Goal: Transaction & Acquisition: Purchase product/service

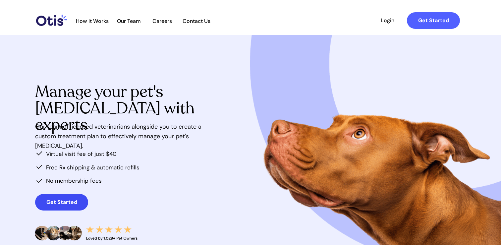
click at [54, 197] on link "Get Started" at bounding box center [61, 202] width 53 height 17
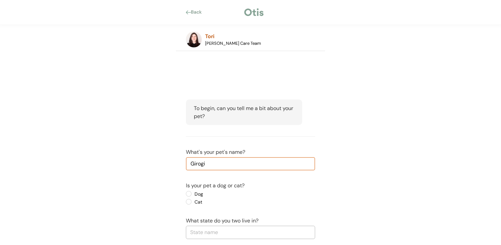
type input "Girogi"
click at [190, 190] on div "Is your pet a dog or cat? Dog Cat" at bounding box center [250, 194] width 129 height 24
click at [193, 193] on label "Dog" at bounding box center [223, 194] width 60 height 5
click at [185, 193] on input "Dog" at bounding box center [183, 194] width 4 height 4
radio input "true"
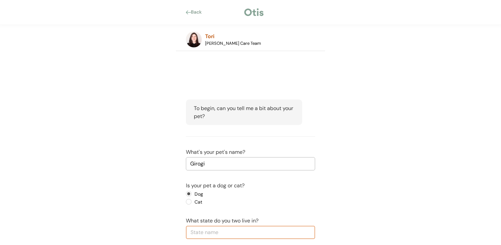
click at [212, 231] on input "text" at bounding box center [250, 232] width 129 height 13
type input "Ala"
type input "Alabama"
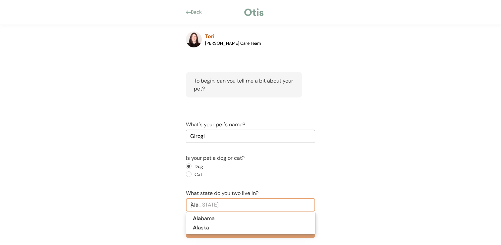
scroll to position [36, 0]
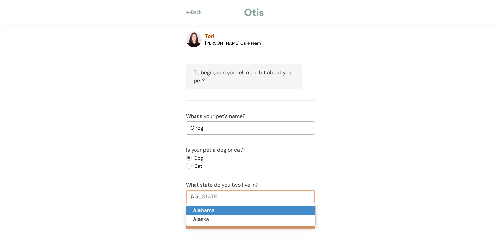
click at [220, 210] on p "Ala bama" at bounding box center [250, 211] width 129 height 10
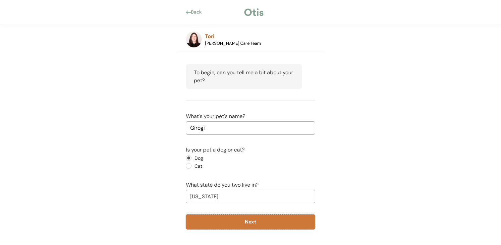
click at [220, 219] on button "Next" at bounding box center [250, 222] width 129 height 15
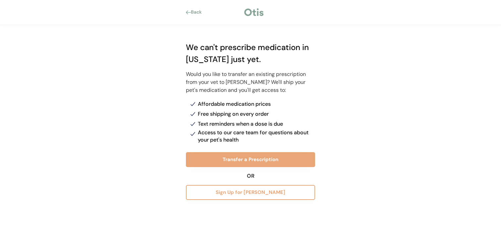
click at [194, 14] on div "Back" at bounding box center [198, 12] width 15 height 7
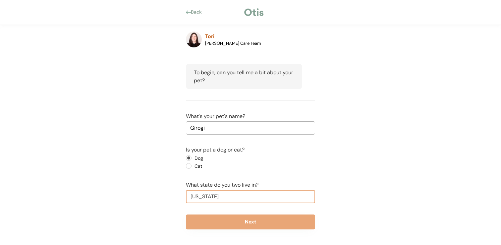
drag, startPoint x: 218, startPoint y: 197, endPoint x: 186, endPoint y: 195, distance: 31.9
click at [186, 195] on input "Alabama" at bounding box center [250, 196] width 129 height 13
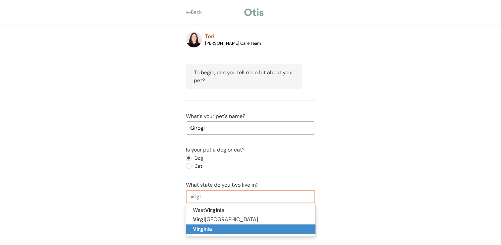
click at [218, 227] on p "Virgi nia" at bounding box center [250, 229] width 129 height 10
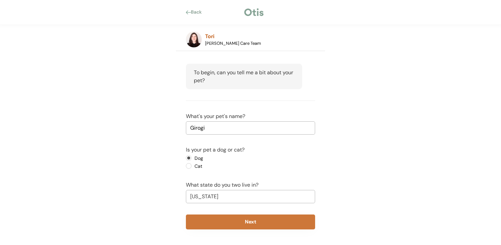
type input "Virginia"
click at [221, 224] on button "Next" at bounding box center [250, 222] width 129 height 15
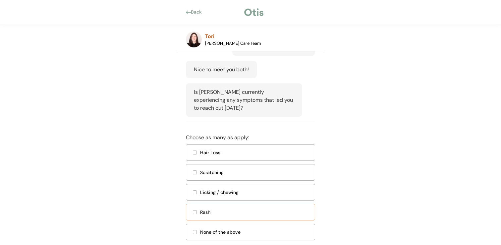
scroll to position [102, 0]
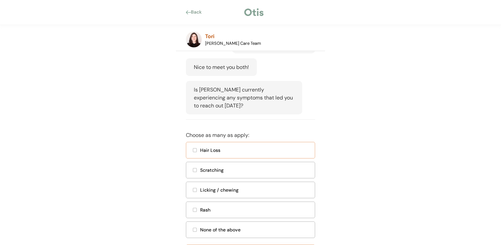
click at [235, 158] on div "Hair Loss" at bounding box center [250, 150] width 129 height 17
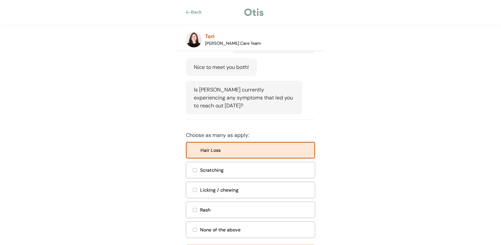
click at [235, 174] on div "Scratching" at bounding box center [255, 170] width 111 height 7
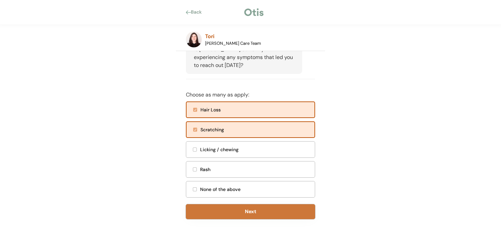
click at [235, 206] on button "Next" at bounding box center [250, 211] width 129 height 15
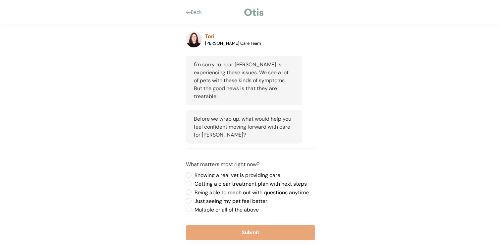
scroll to position [217, 0]
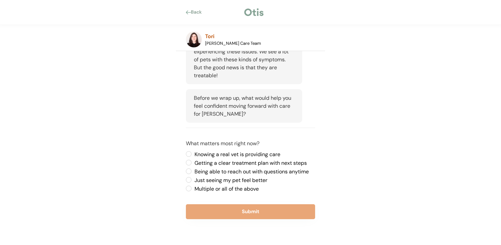
click at [229, 156] on label "Knowing a real vet is providing care" at bounding box center [254, 154] width 123 height 5
click at [185, 156] on input "Knowing a real vet is providing care" at bounding box center [183, 154] width 4 height 4
radio input "true"
click at [227, 226] on div "To begin, can you tell me a bit about your pet? Pet Name: Girogi Type: Dog Stat…" at bounding box center [250, 55] width 149 height 378
click at [228, 217] on button "Submit" at bounding box center [250, 211] width 129 height 15
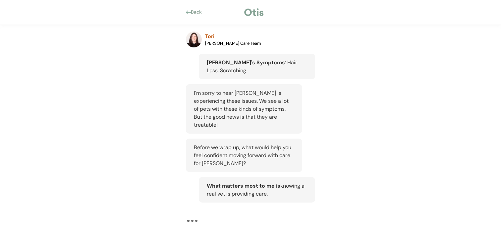
scroll to position [168, 0]
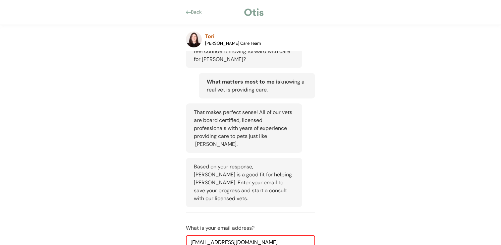
scroll to position [312, 0]
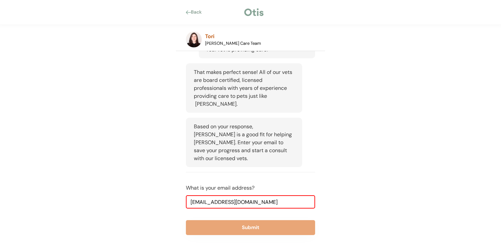
type input "niina+girogi@otisforpets.com"
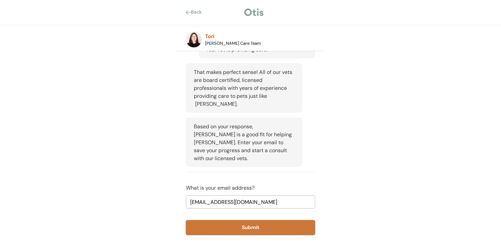
click at [237, 220] on button "Submit" at bounding box center [250, 227] width 129 height 15
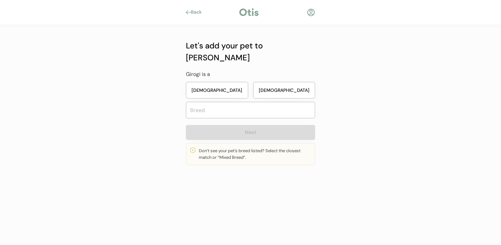
click at [236, 83] on button "Female" at bounding box center [217, 90] width 62 height 17
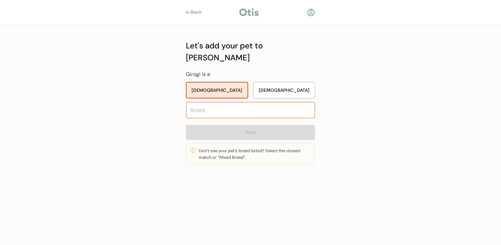
click at [234, 102] on input "text" at bounding box center [250, 110] width 129 height 17
type input "ana"
type input "anatolian Shepherd Dog"
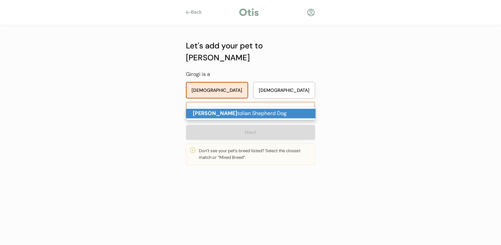
click at [229, 110] on p "Ana tolian Shepherd Dog" at bounding box center [250, 114] width 129 height 10
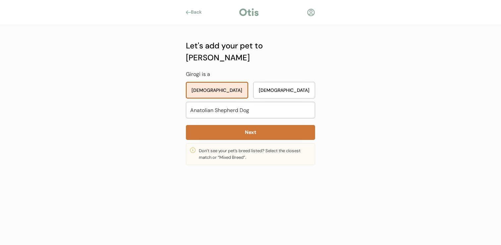
type input "Anatolian Shepherd Dog"
click at [229, 125] on button "Next" at bounding box center [250, 132] width 129 height 15
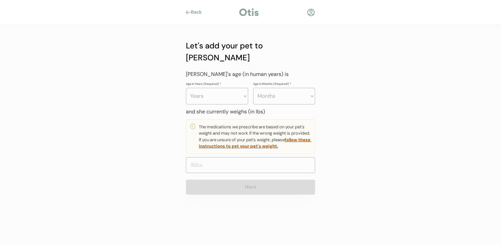
click at [228, 88] on select "Years 0 1 2 3 4 5 6 7 8 9 10 11 12 13 14 15 16 17 18 19 20" at bounding box center [217, 96] width 62 height 17
select select "3"
click at [186, 88] on select "Years 0 1 2 3 4 5 6 7 8 9 10 11 12 13 14 15 16 17 18 19 20" at bounding box center [217, 96] width 62 height 17
click at [267, 88] on select "Months 0 1 2 3 4 5 6 7 8 9 10 11" at bounding box center [284, 96] width 62 height 17
select select "4"
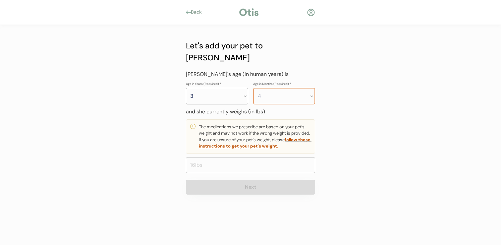
click at [253, 88] on select "Months 0 1 2 3 4 5 6 7 8 9 10 11" at bounding box center [284, 96] width 62 height 17
click at [238, 157] on input "input" at bounding box center [250, 165] width 129 height 16
type input "22.0"
click at [235, 189] on div "Let's add your pet to Otis Girogi is a Female Male Anatolian Shepherd Dog ana N…" at bounding box center [250, 116] width 149 height 183
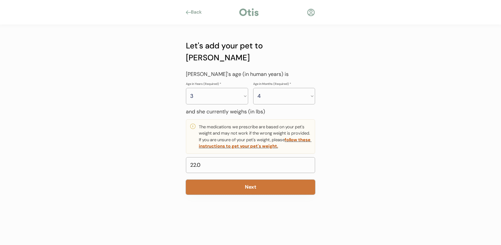
click at [236, 180] on button "Next" at bounding box center [250, 187] width 129 height 15
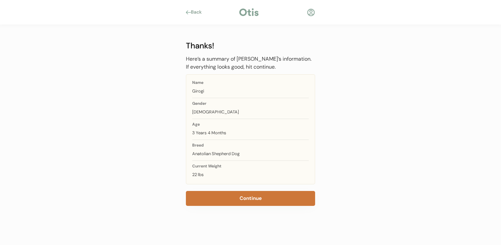
click at [238, 200] on button "Continue" at bounding box center [250, 198] width 129 height 15
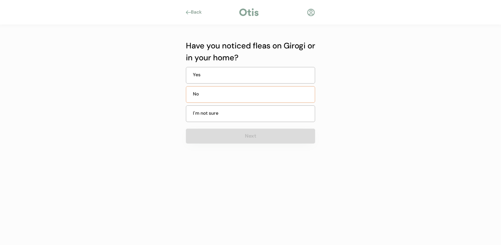
click at [237, 93] on div "No" at bounding box center [250, 94] width 129 height 17
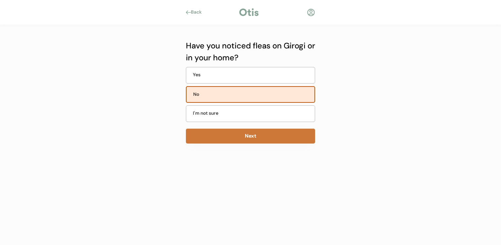
click at [231, 140] on button "Next" at bounding box center [250, 136] width 129 height 15
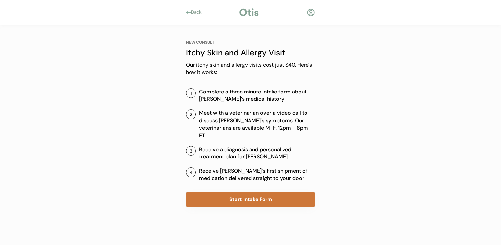
click at [228, 192] on button "Start Intake Form" at bounding box center [250, 199] width 129 height 15
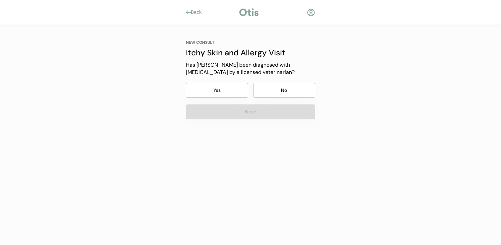
click at [267, 94] on button "No" at bounding box center [284, 90] width 62 height 15
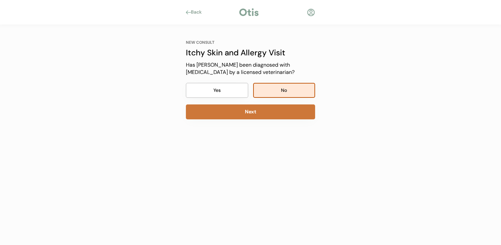
click at [253, 121] on div "NEW CONSULT Itchy Skin and Allergy Visit Our itchy skin and allergy visits cost…" at bounding box center [250, 108] width 149 height 166
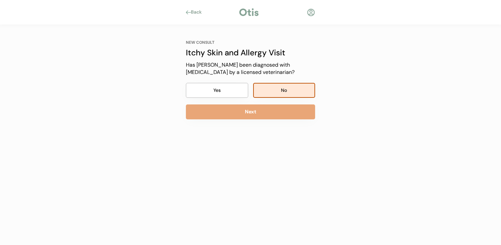
click at [254, 117] on button "Next" at bounding box center [250, 111] width 129 height 15
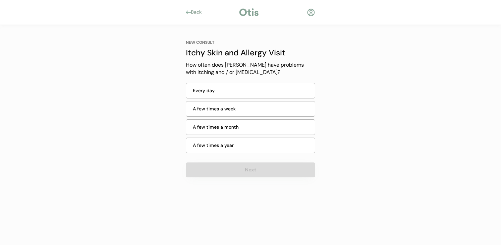
click at [254, 117] on div "A few times a week" at bounding box center [250, 110] width 129 height 18
click at [247, 128] on div "A few times a month" at bounding box center [252, 127] width 118 height 7
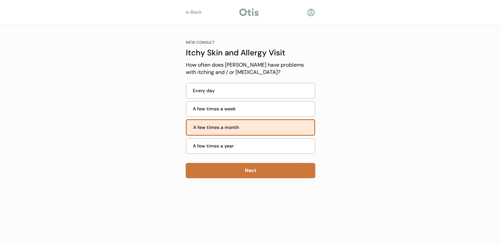
click at [247, 170] on button "Next" at bounding box center [250, 170] width 129 height 15
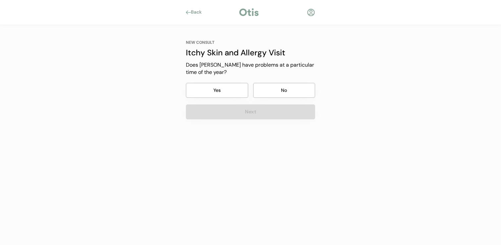
click at [276, 85] on button "No" at bounding box center [284, 90] width 62 height 15
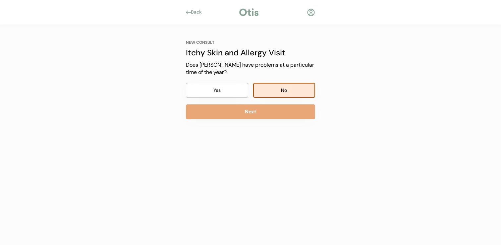
click at [269, 115] on button "Next" at bounding box center [250, 111] width 129 height 15
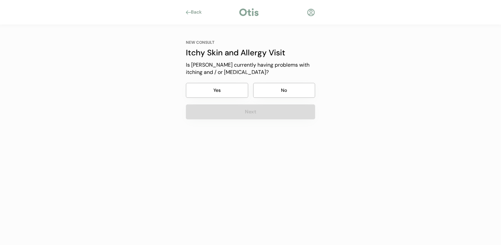
click at [273, 95] on button "No" at bounding box center [284, 90] width 62 height 15
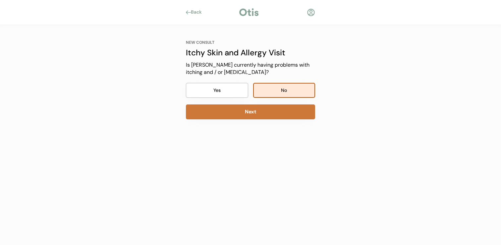
click at [270, 111] on button "Next" at bounding box center [250, 111] width 129 height 15
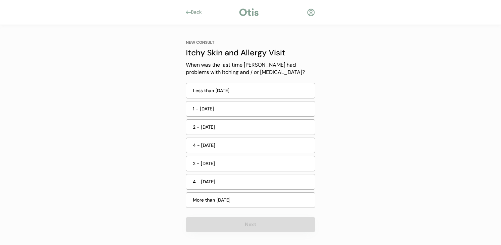
click at [268, 116] on div "1 - 2 weeks ago" at bounding box center [250, 110] width 129 height 18
click at [252, 187] on div "4 - 6 months ago" at bounding box center [250, 182] width 129 height 16
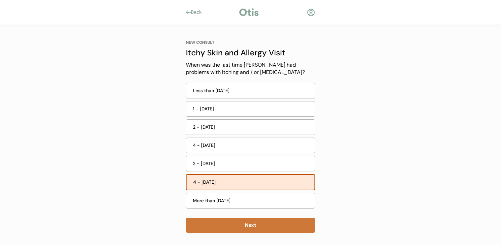
click at [252, 225] on button "Next" at bounding box center [250, 225] width 129 height 15
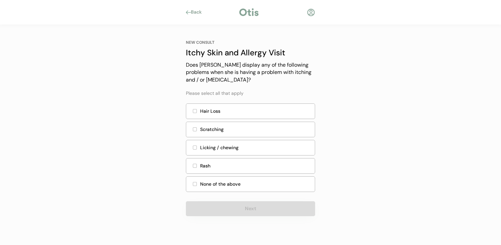
click at [272, 127] on div "Scratching" at bounding box center [255, 129] width 111 height 7
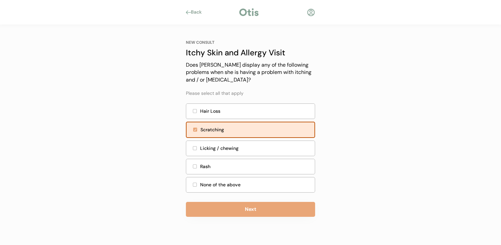
click at [257, 201] on div "NEW CONSULT Itchy Skin and Allergy Visit Does Girogi display any of the followi…" at bounding box center [250, 128] width 129 height 177
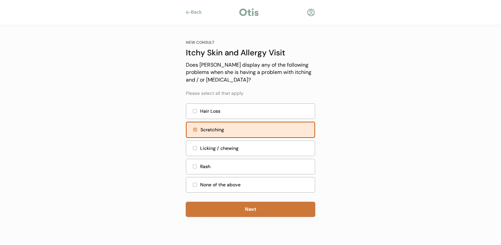
click at [256, 215] on button "Next" at bounding box center [250, 209] width 129 height 15
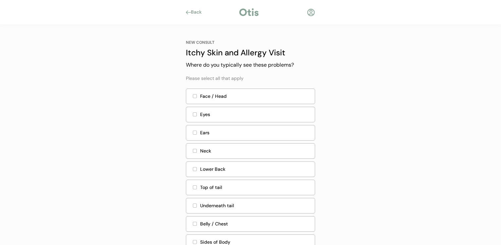
click at [262, 129] on div "Ears" at bounding box center [250, 133] width 129 height 16
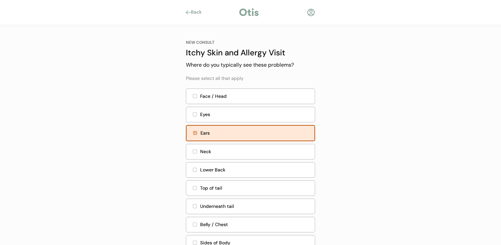
click at [261, 145] on div "Neck" at bounding box center [250, 152] width 129 height 16
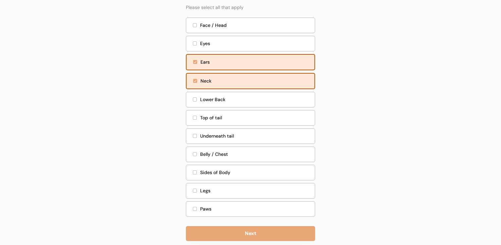
scroll to position [83, 0]
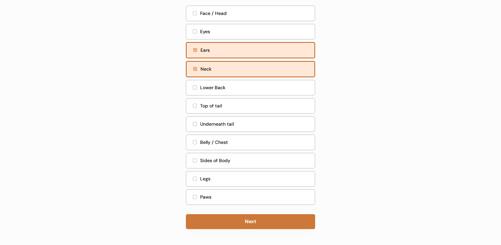
click at [251, 219] on button "Next" at bounding box center [250, 221] width 129 height 15
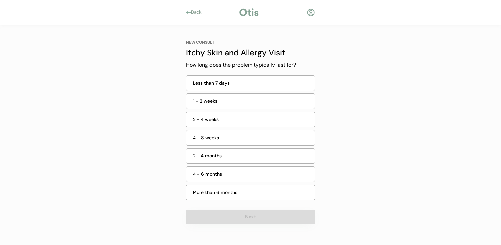
click at [258, 118] on div "2 - 4 weeks" at bounding box center [252, 119] width 118 height 7
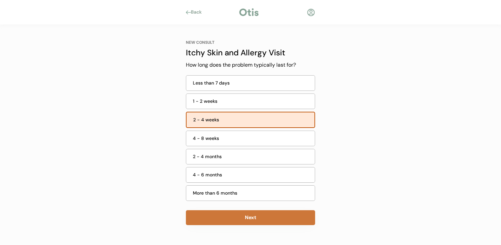
click at [255, 216] on button "Next" at bounding box center [250, 217] width 129 height 15
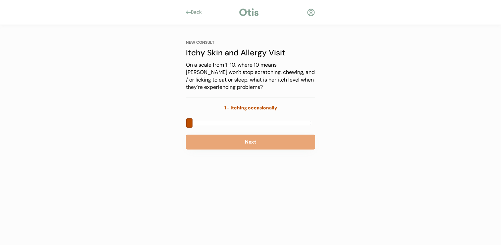
click at [261, 117] on div "NEW CONSULT Itchy Skin and Allergy Visit On a scale from 1-10, where 10 means G…" at bounding box center [250, 95] width 129 height 110
click at [262, 122] on div at bounding box center [251, 123] width 122 height 5
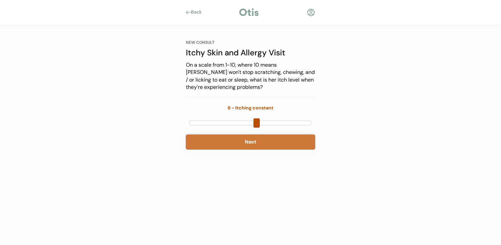
click at [262, 138] on button "Next" at bounding box center [250, 142] width 129 height 15
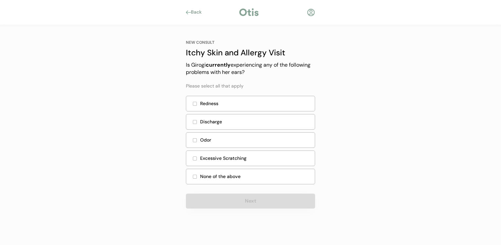
click at [262, 127] on div "Discharge" at bounding box center [250, 122] width 129 height 16
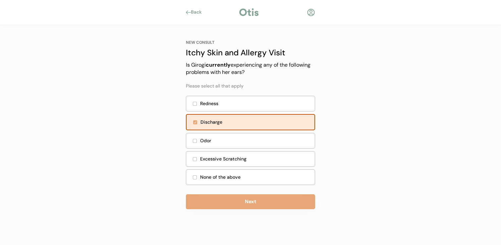
click at [255, 180] on div "None of the above" at bounding box center [255, 177] width 111 height 7
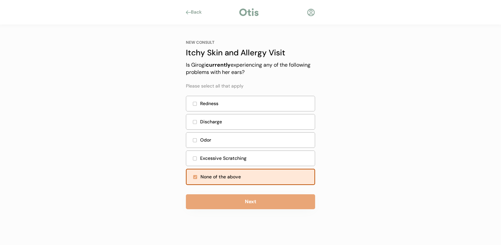
click at [259, 122] on div "Discharge" at bounding box center [255, 121] width 111 height 7
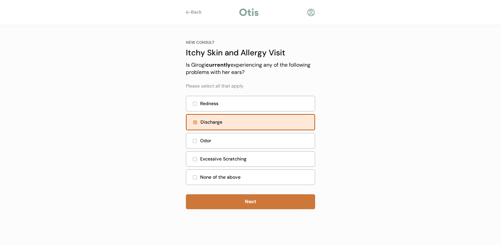
click at [250, 208] on button "Next" at bounding box center [250, 201] width 129 height 15
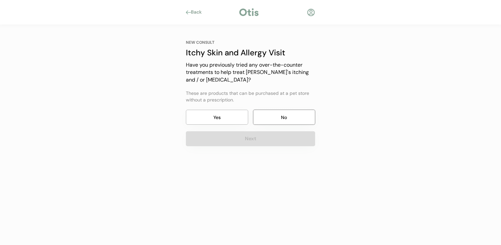
click at [265, 124] on button "No" at bounding box center [284, 117] width 62 height 15
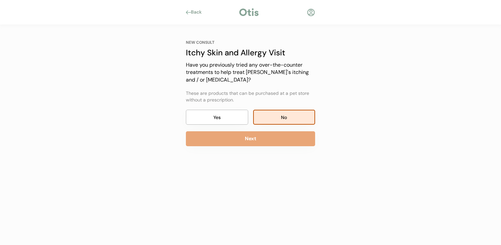
click at [265, 129] on div "NEW CONSULT Itchy Skin and Allergy Visit Have you previously tried any over-the…" at bounding box center [250, 93] width 129 height 106
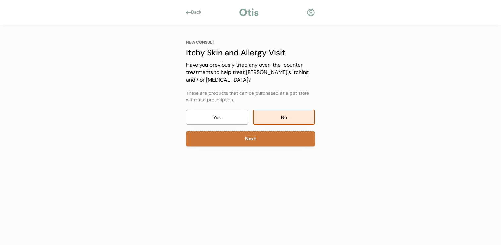
click at [267, 135] on button "Next" at bounding box center [250, 138] width 129 height 15
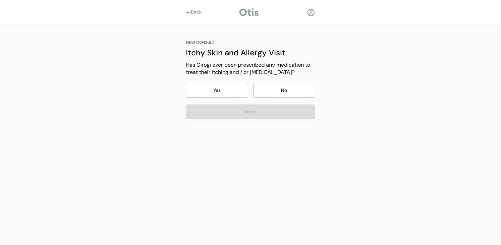
click at [274, 99] on div "NEW CONSULT Itchy Skin and Allergy Visit Has Girogi ever been prescribed any me…" at bounding box center [250, 80] width 129 height 80
click at [273, 110] on button "Next" at bounding box center [250, 111] width 129 height 15
click at [274, 95] on button "No" at bounding box center [284, 90] width 62 height 15
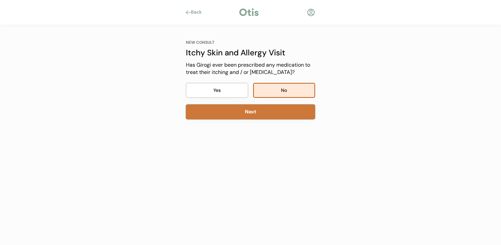
click at [272, 109] on button "Next" at bounding box center [250, 111] width 129 height 15
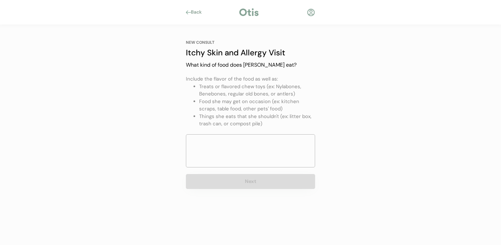
click at [262, 131] on div "NEW CONSULT Itchy Skin and Allergy Visit What kind of food does Girogi eat? Inc…" at bounding box center [250, 114] width 129 height 149
click at [262, 146] on textarea at bounding box center [250, 150] width 129 height 33
type textarea "kk"
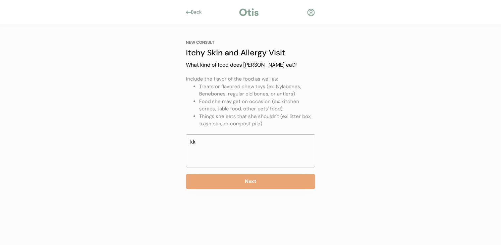
click at [249, 191] on div "NEW CONSULT Itchy Skin and Allergy Visit Our itchy skin and allergy visits cost…" at bounding box center [250, 114] width 149 height 179
click at [250, 182] on button "Next" at bounding box center [250, 181] width 129 height 15
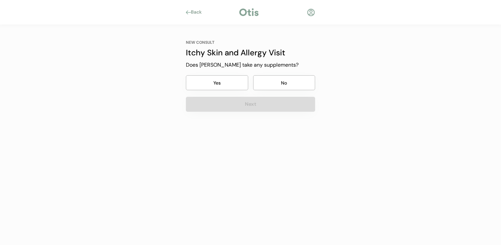
click at [273, 91] on div "NEW CONSULT Itchy Skin and Allergy Visit Does Girogi take any supplements? Yes …" at bounding box center [250, 76] width 129 height 72
click at [266, 105] on button "Next" at bounding box center [250, 104] width 129 height 15
click at [271, 87] on button "No" at bounding box center [284, 82] width 62 height 15
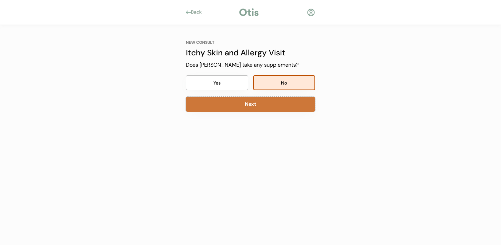
click at [265, 107] on button "Next" at bounding box center [250, 104] width 129 height 15
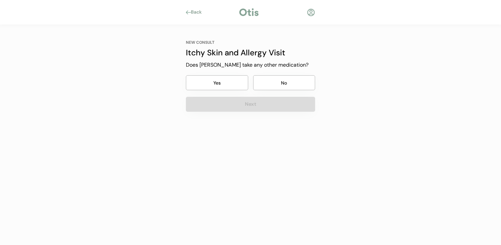
click at [275, 84] on button "No" at bounding box center [284, 82] width 62 height 15
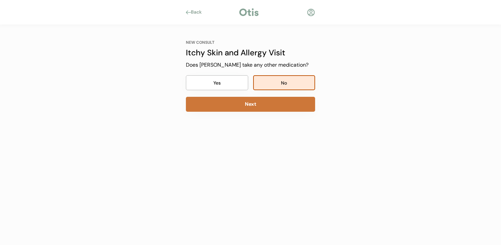
click at [263, 112] on div "NEW CONSULT Itchy Skin and Allergy Visit Our itchy skin and allergy visits cost…" at bounding box center [250, 108] width 149 height 166
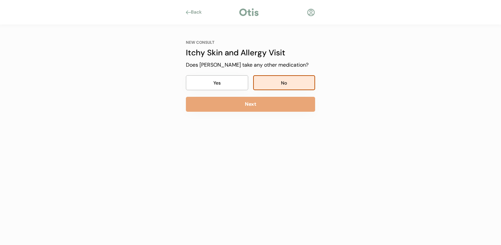
click at [270, 94] on div "NEW CONSULT Itchy Skin and Allergy Visit Does Girogi take any other medication?…" at bounding box center [250, 76] width 129 height 72
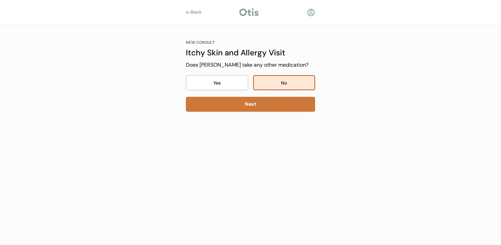
click at [269, 97] on button "Next" at bounding box center [250, 104] width 129 height 15
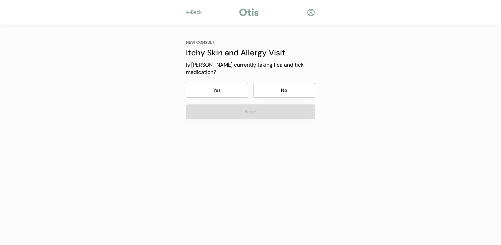
click at [276, 85] on button "No" at bounding box center [284, 90] width 62 height 15
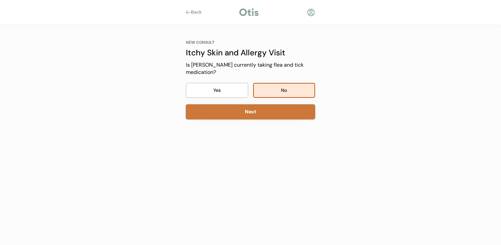
click at [265, 104] on button "Next" at bounding box center [250, 111] width 129 height 15
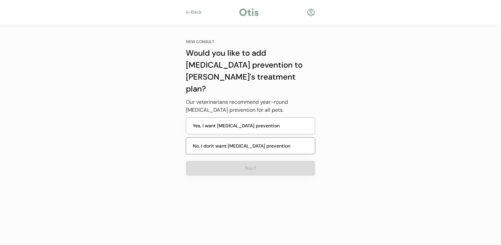
click at [258, 138] on button "No, I don't want heartworm prevention" at bounding box center [250, 146] width 129 height 17
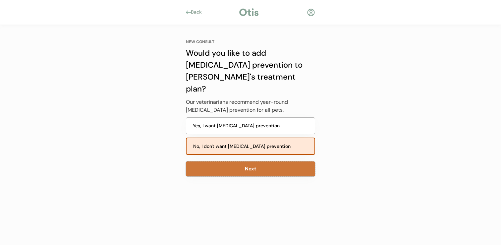
click at [255, 161] on button "Next" at bounding box center [250, 168] width 129 height 15
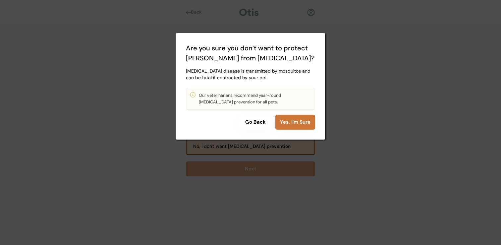
click at [282, 124] on button "Yes, I'm Sure" at bounding box center [296, 122] width 40 height 15
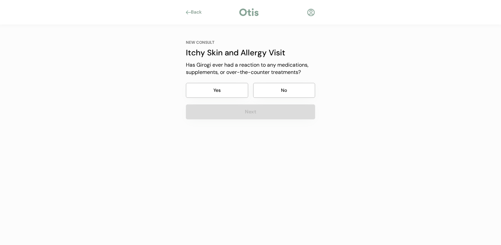
click at [282, 93] on button "No" at bounding box center [284, 90] width 62 height 15
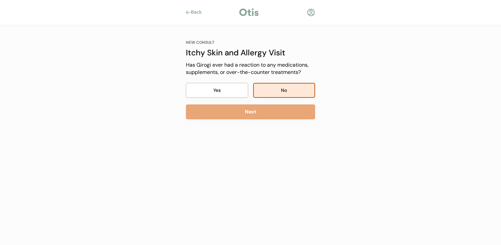
click at [270, 116] on button "Next" at bounding box center [250, 111] width 129 height 15
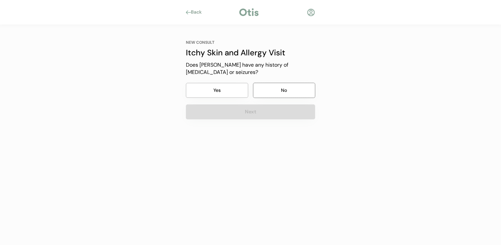
click at [278, 87] on button "No" at bounding box center [284, 90] width 62 height 15
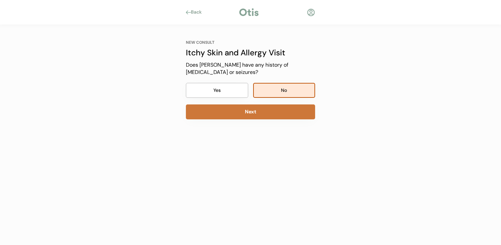
click at [275, 104] on button "Next" at bounding box center [250, 111] width 129 height 15
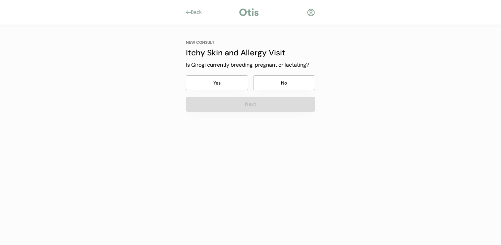
click at [280, 85] on button "No" at bounding box center [284, 82] width 62 height 15
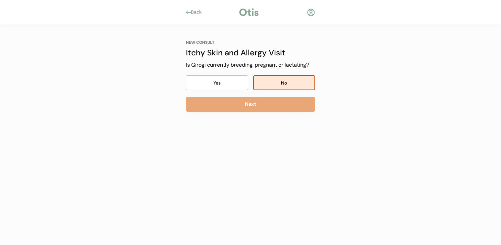
click at [274, 103] on button "Next" at bounding box center [250, 104] width 129 height 15
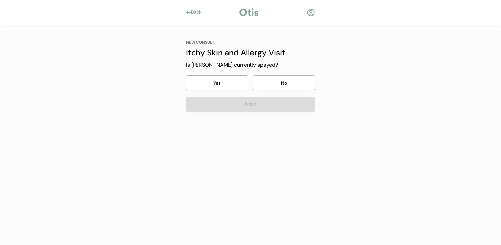
click at [279, 87] on button "No" at bounding box center [284, 82] width 62 height 15
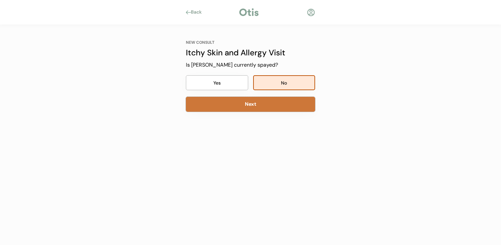
click at [275, 107] on button "Next" at bounding box center [250, 104] width 129 height 15
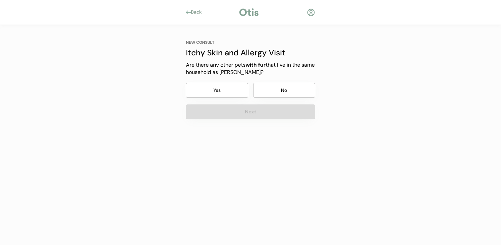
click at [280, 95] on button "No" at bounding box center [284, 90] width 62 height 15
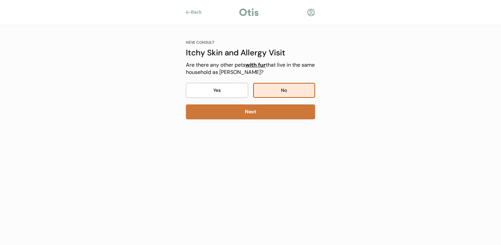
click at [273, 110] on button "Next" at bounding box center [250, 111] width 129 height 15
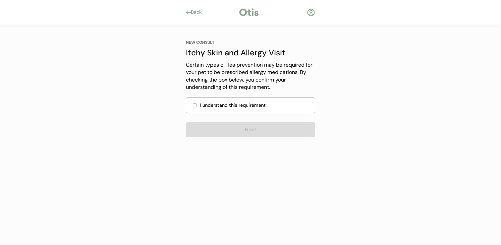
click at [272, 112] on div "I understand this requirement" at bounding box center [250, 105] width 129 height 16
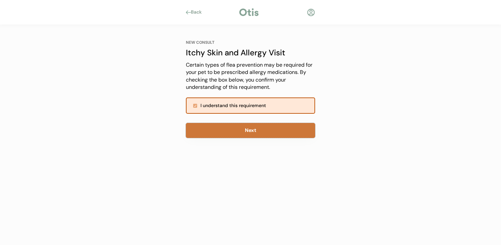
click at [268, 128] on button "Next" at bounding box center [250, 130] width 129 height 15
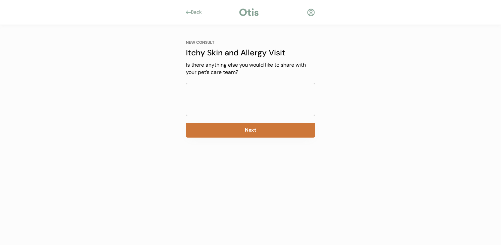
click at [268, 128] on button "Next" at bounding box center [250, 130] width 129 height 15
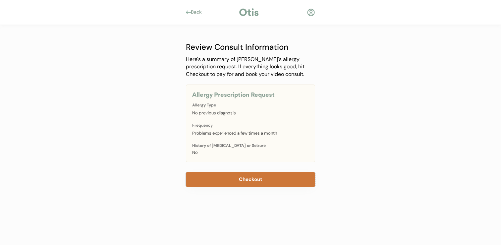
click at [243, 176] on button "Checkout" at bounding box center [250, 179] width 129 height 15
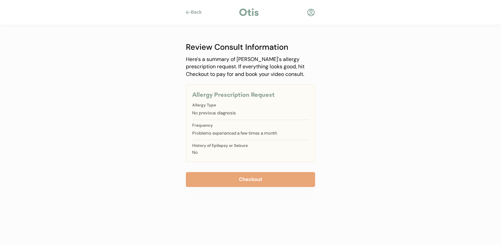
click at [316, 13] on div "Back" at bounding box center [250, 12] width 149 height 10
click at [311, 14] on div at bounding box center [311, 12] width 8 height 8
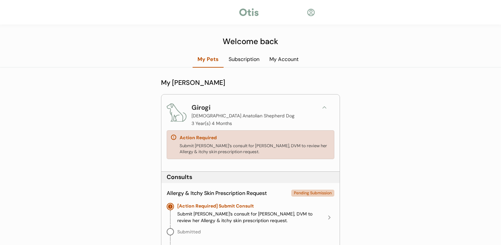
click at [269, 144] on div "Submit [PERSON_NAME]’s consult for [PERSON_NAME], DVM to review her Allergy & i…" at bounding box center [255, 149] width 151 height 12
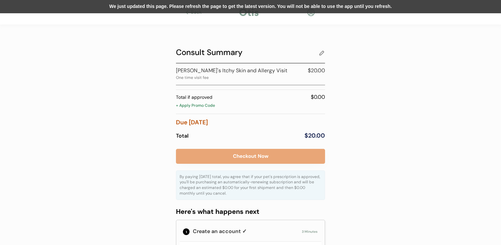
click at [261, 6] on div "We just updated this page. Please refresh the page to get the latest version. Y…" at bounding box center [250, 6] width 501 height 13
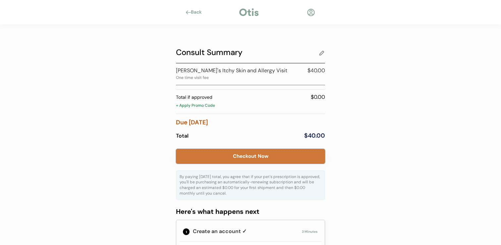
click at [233, 152] on button "Checkout Now" at bounding box center [250, 156] width 149 height 15
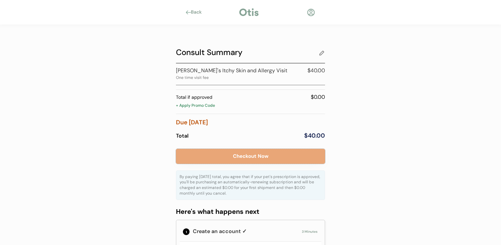
click at [311, 10] on div at bounding box center [311, 12] width 8 height 8
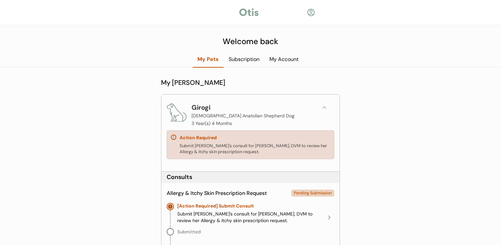
click at [258, 213] on div "Submit Girogi’s consult for Dr. Scott Perry, DVM to review her Allergy & itchy …" at bounding box center [250, 217] width 147 height 13
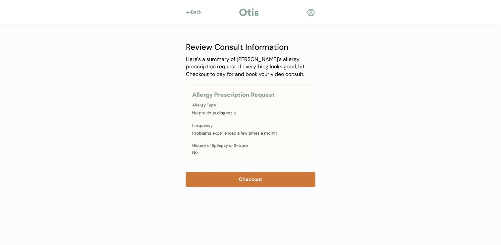
click at [214, 183] on button "Checkout" at bounding box center [250, 179] width 129 height 15
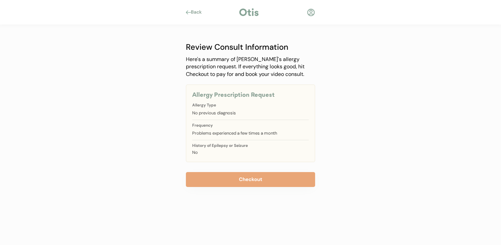
click at [133, 116] on div "Back Review Consult Information Here's a summary of Girogi's allergy prescripti…" at bounding box center [250, 122] width 501 height 245
click at [313, 9] on div at bounding box center [311, 12] width 8 height 8
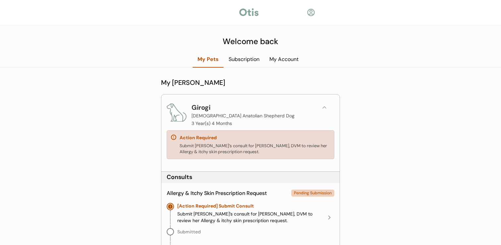
click at [253, 141] on div "Action Required Submit [PERSON_NAME]’s consult for [PERSON_NAME], DVM to review…" at bounding box center [251, 144] width 168 height 29
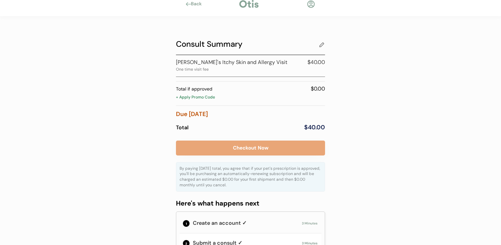
scroll to position [8, 0]
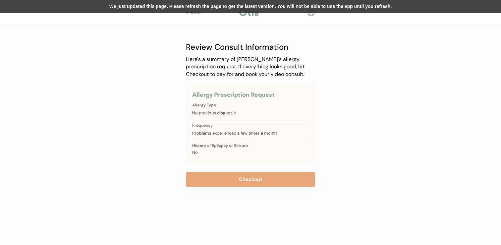
click at [310, 13] on div "We just updated this page. Please refresh the page to get the latest version. Y…" at bounding box center [250, 6] width 501 height 13
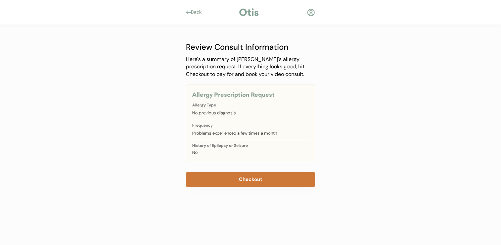
click at [247, 180] on button "Checkout" at bounding box center [250, 179] width 129 height 15
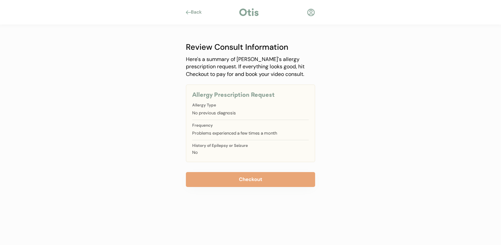
click at [313, 14] on div at bounding box center [311, 12] width 8 height 8
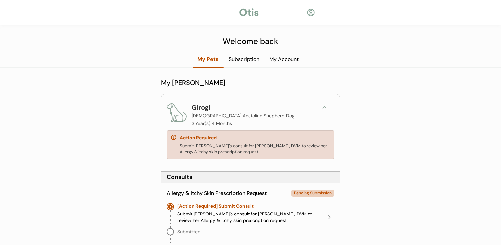
click at [240, 208] on div "[Action Required] Submit Consult" at bounding box center [215, 206] width 77 height 7
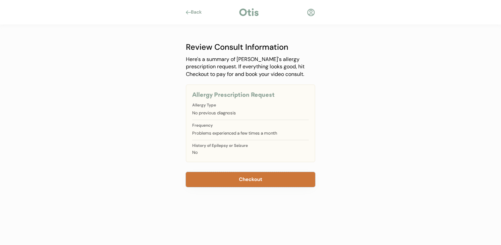
click at [255, 184] on button "Checkout" at bounding box center [250, 179] width 129 height 15
